Goal: Information Seeking & Learning: Stay updated

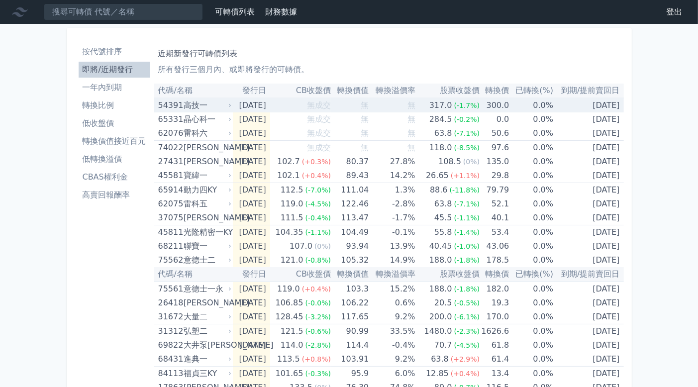
click at [346, 103] on td "無" at bounding box center [350, 105] width 38 height 14
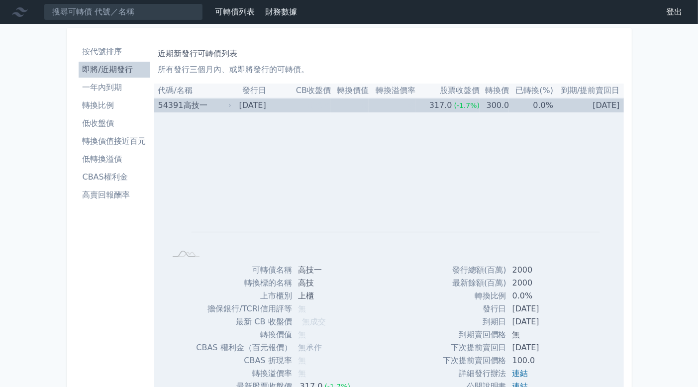
click at [350, 112] on div "Zoom Out L L Chart created using amCharts library" at bounding box center [389, 187] width 470 height 151
click at [348, 104] on td "無" at bounding box center [350, 105] width 38 height 14
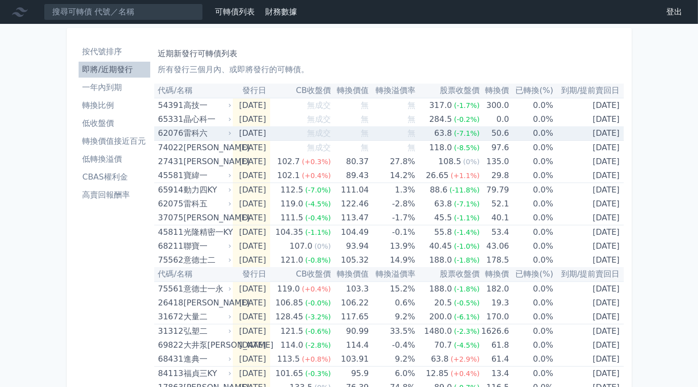
click at [297, 132] on td "無成交" at bounding box center [300, 133] width 61 height 14
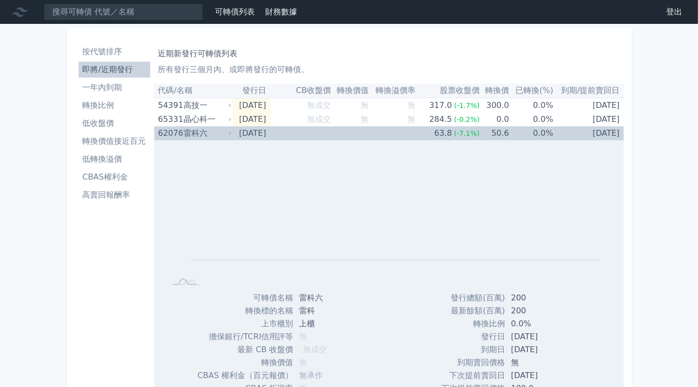
click at [297, 132] on td "無成交" at bounding box center [300, 133] width 61 height 14
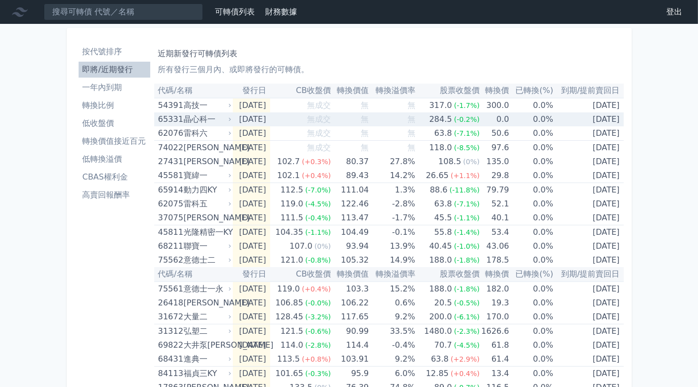
click at [297, 119] on td "無成交" at bounding box center [300, 119] width 61 height 14
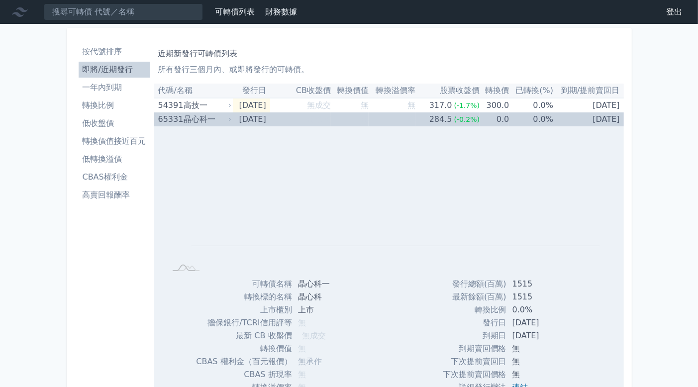
click at [297, 119] on td "無成交" at bounding box center [300, 119] width 61 height 14
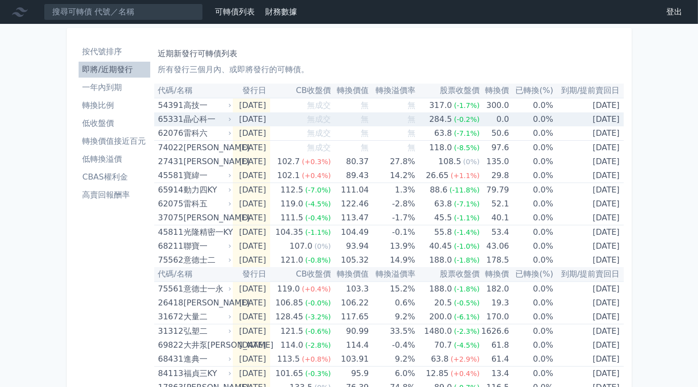
click at [320, 112] on div "無成交" at bounding box center [319, 119] width 24 height 14
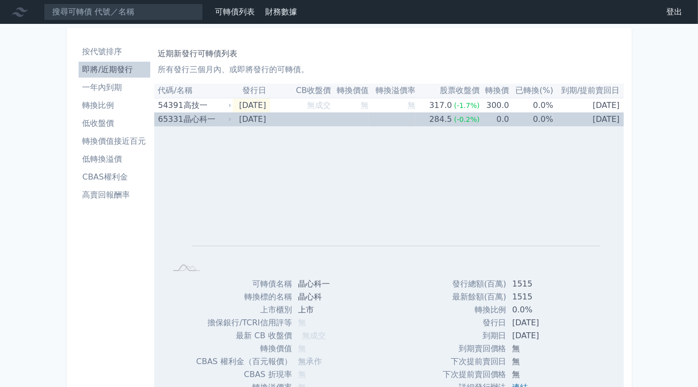
click at [320, 112] on div "無成交" at bounding box center [319, 119] width 24 height 14
